Goal: Information Seeking & Learning: Learn about a topic

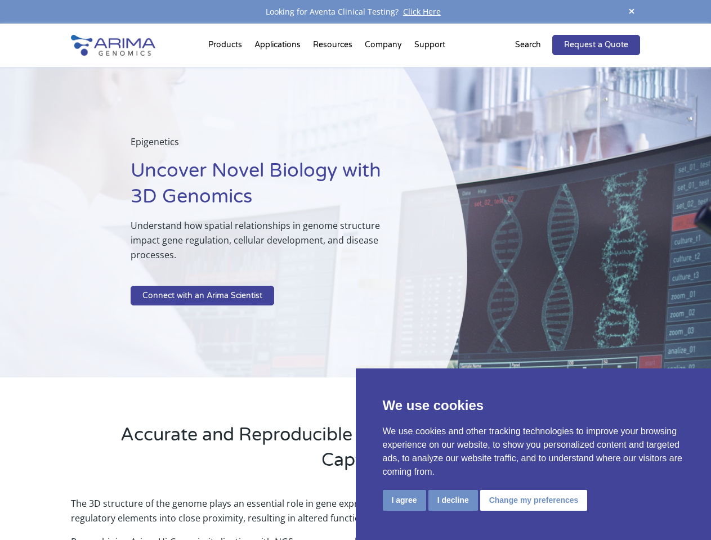
click at [355, 271] on p at bounding box center [271, 278] width 280 height 15
click at [404, 500] on button "I agree" at bounding box center [404, 500] width 43 height 21
click at [453, 500] on p "The 3D structure of the genome plays an essential role in gene expression. The …" at bounding box center [355, 516] width 569 height 38
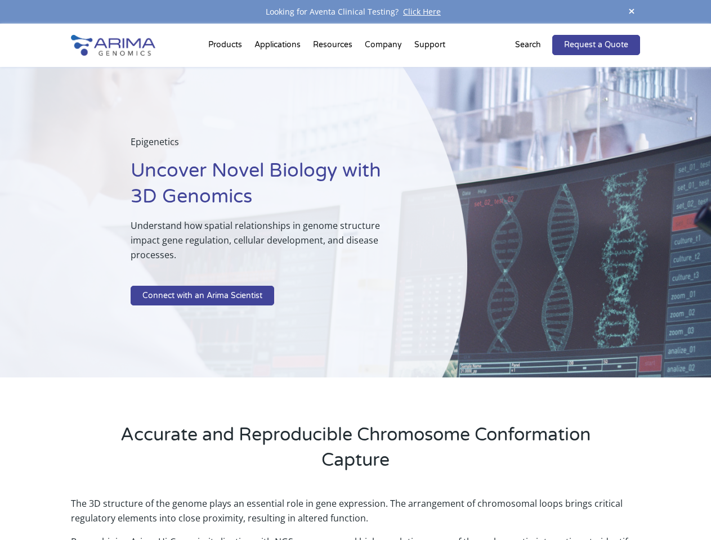
click at [532, 500] on p "The 3D structure of the genome plays an essential role in gene expression. The …" at bounding box center [355, 516] width 569 height 38
click at [632, 12] on span at bounding box center [631, 12] width 17 height 15
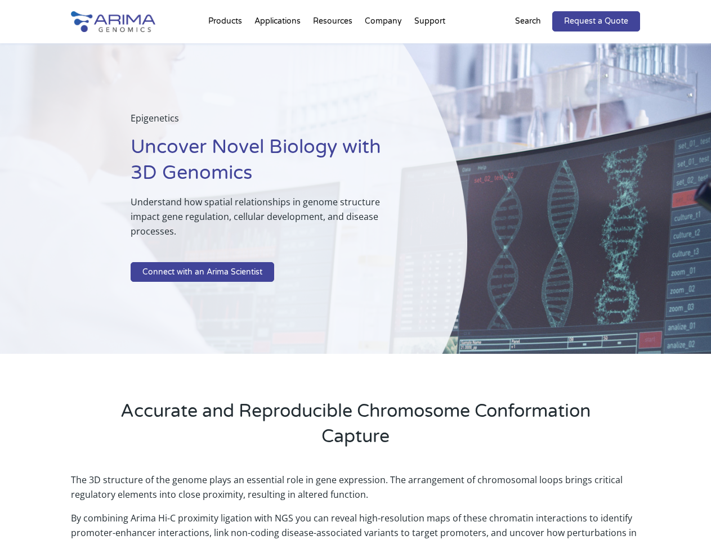
click at [355, 282] on div "Epigenetics Uncover Novel Biology with 3D Genomics Understand how spatial relat…" at bounding box center [233, 198] width 467 height 311
click at [227, 47] on div "Epigenetics Uncover Novel Biology with 3D Genomics Understand how spatial relat…" at bounding box center [233, 198] width 467 height 311
click at [334, 47] on div "Epigenetics Uncover Novel Biology with 3D Genomics Understand how spatial relat…" at bounding box center [233, 198] width 467 height 311
click at [384, 47] on div "Epigenetics Uncover Novel Biology with 3D Genomics Understand how spatial relat…" at bounding box center [233, 198] width 467 height 311
click at [430, 47] on div "Epigenetics Uncover Novel Biology with 3D Genomics Understand how spatial relat…" at bounding box center [233, 198] width 467 height 311
